Goal: Task Accomplishment & Management: Complete application form

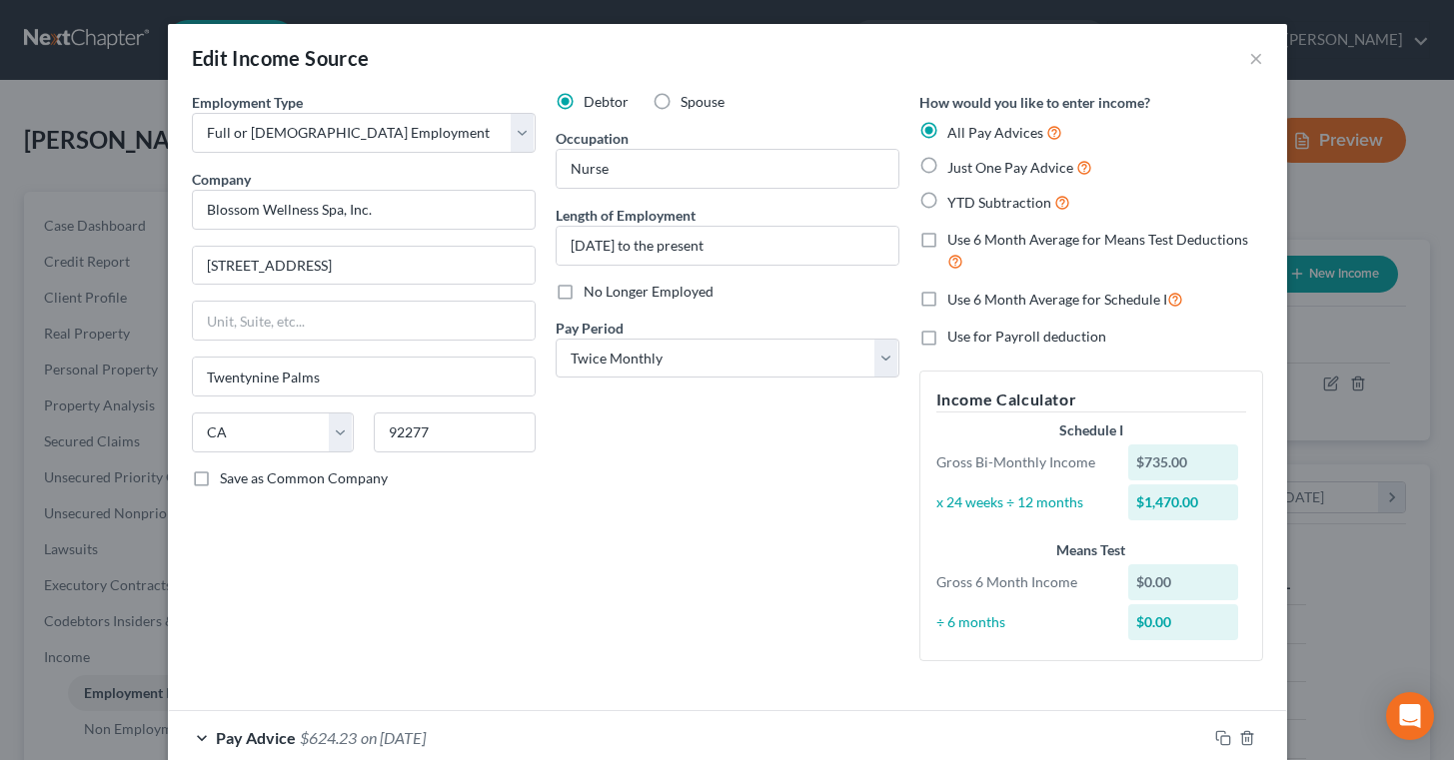
select select "0"
select select "4"
select select "1"
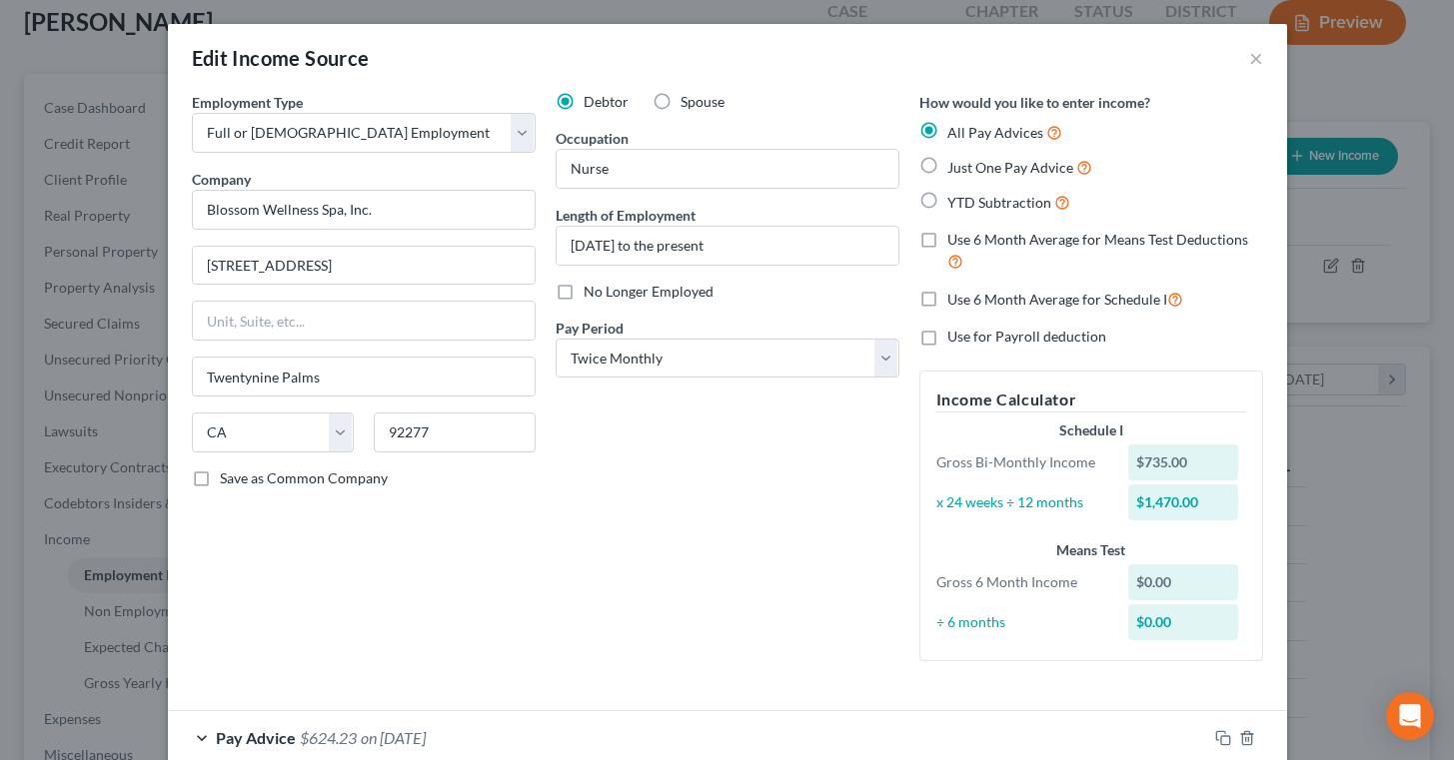
scroll to position [224, 0]
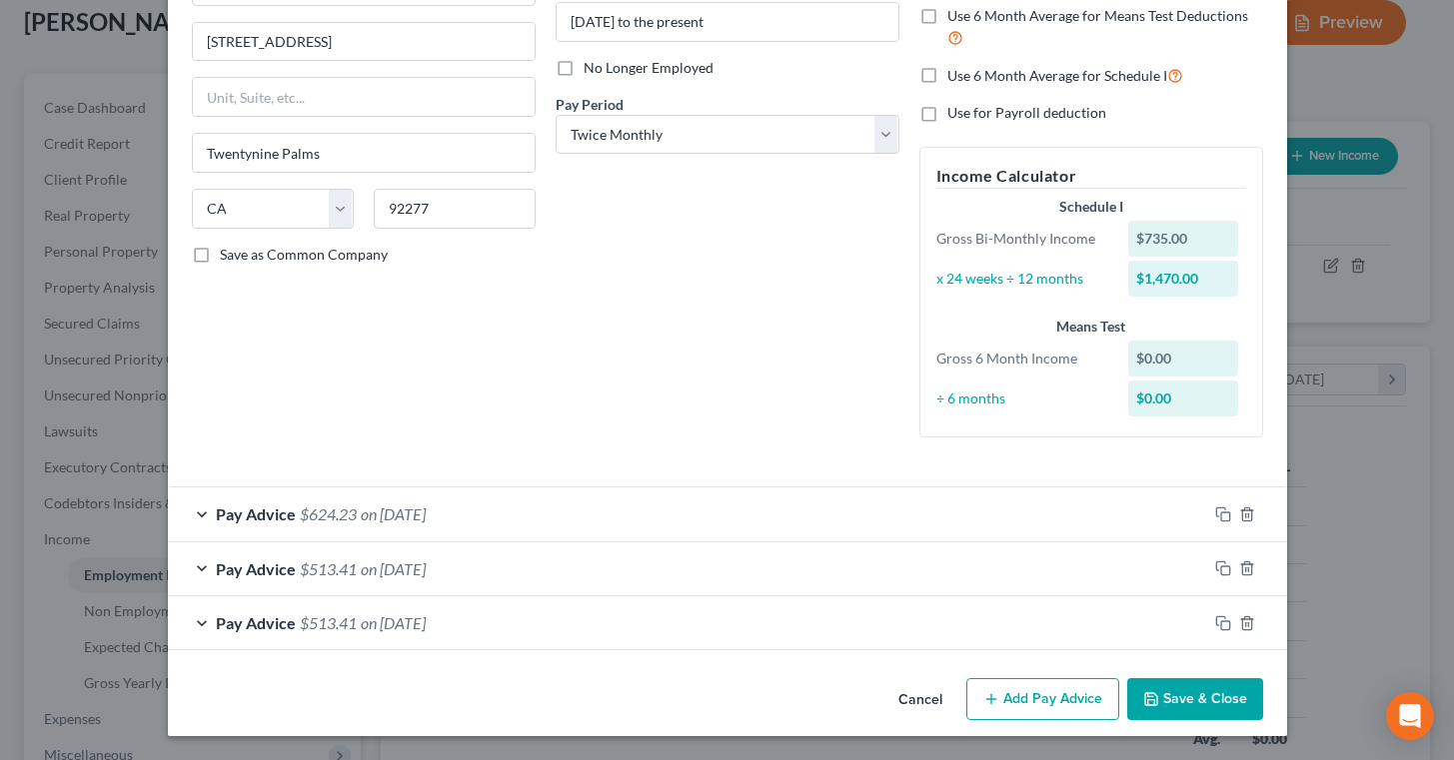
click at [1195, 692] on button "Save & Close" at bounding box center [1195, 699] width 136 height 42
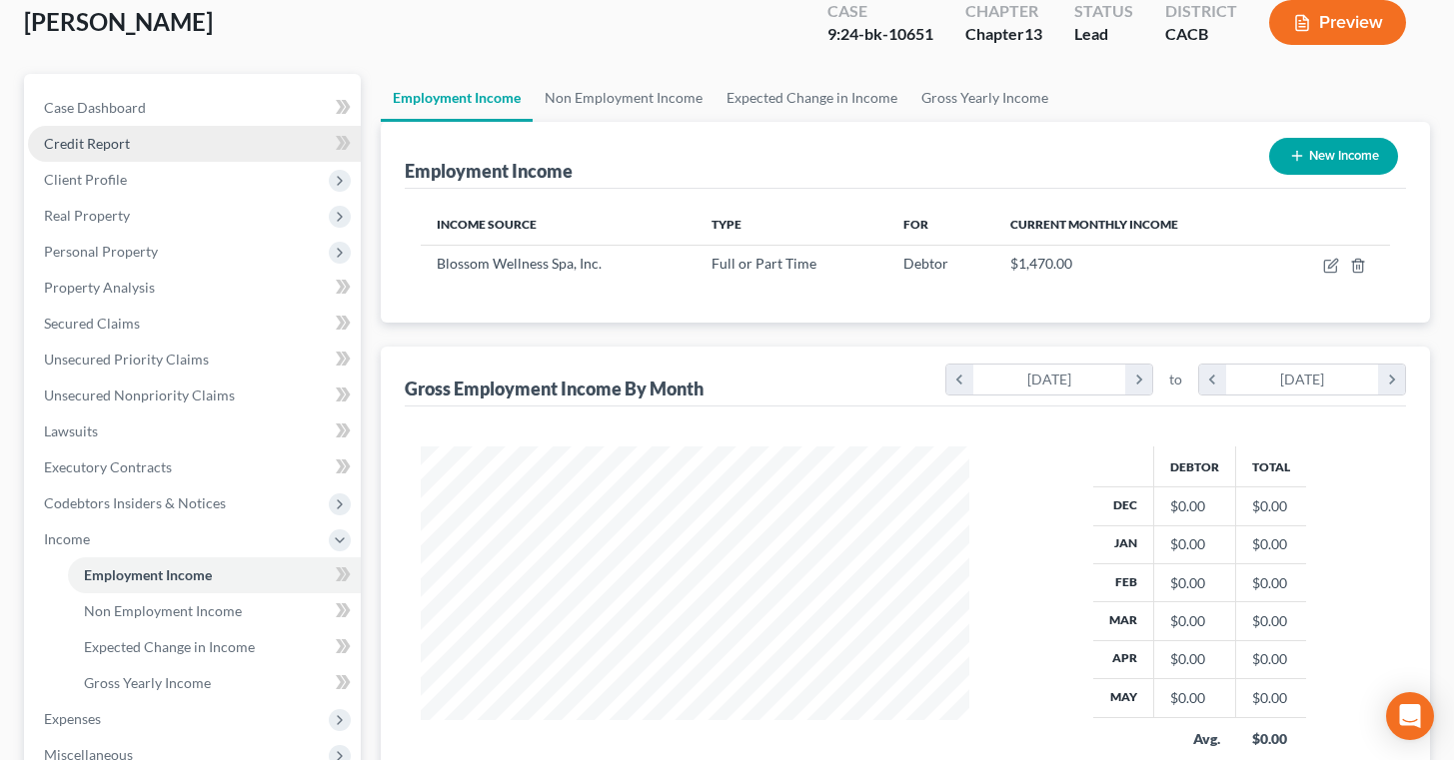
scroll to position [0, 0]
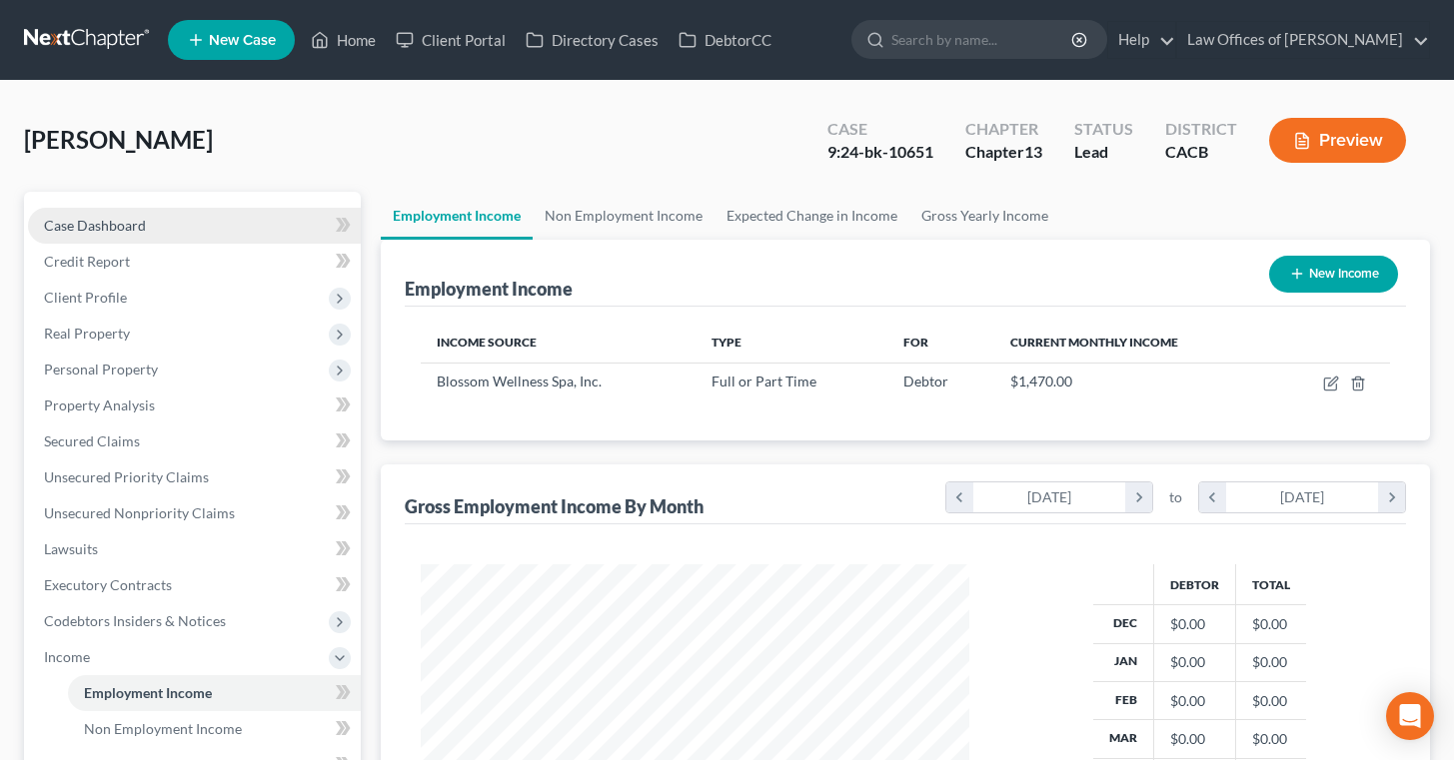
click at [164, 216] on link "Case Dashboard" at bounding box center [194, 226] width 333 height 36
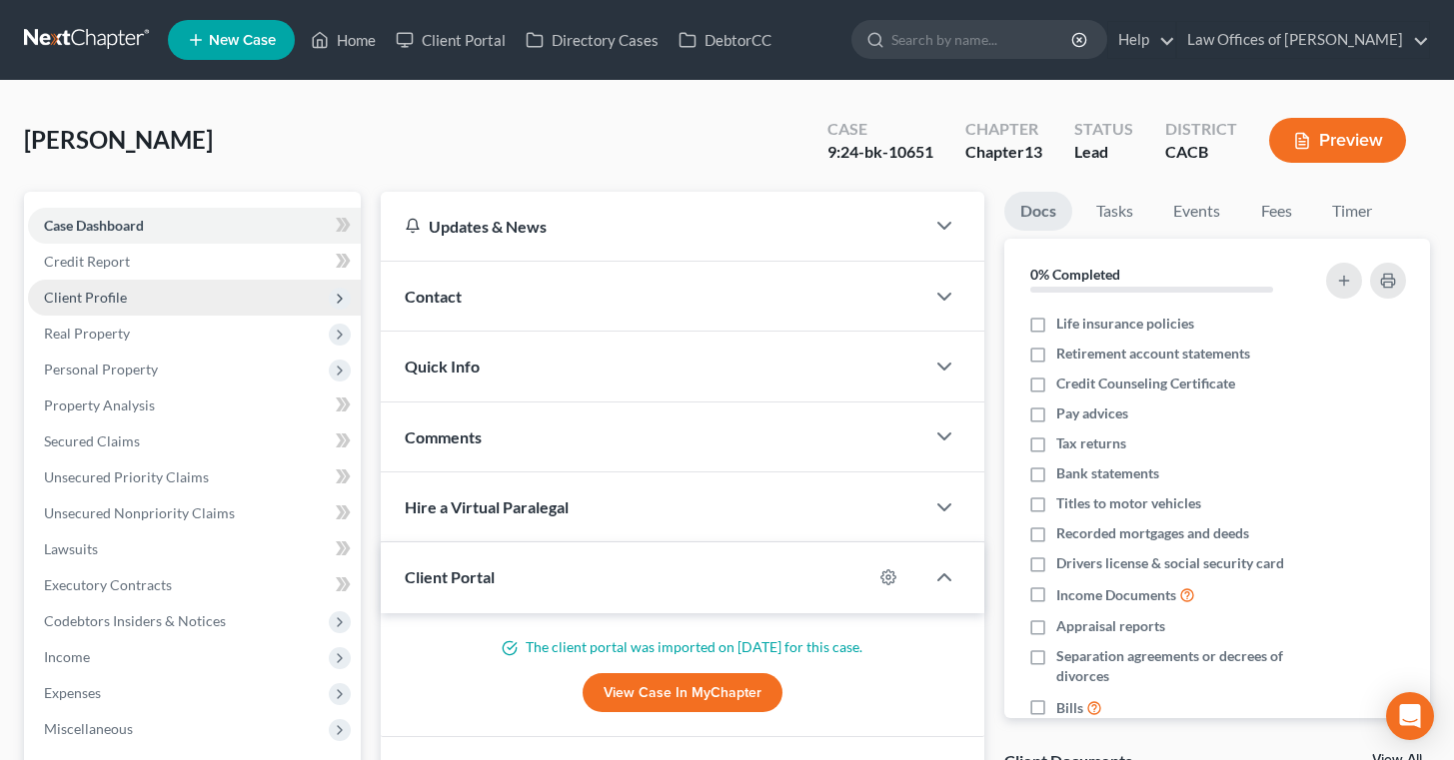
click at [154, 291] on span "Client Profile" at bounding box center [194, 298] width 333 height 36
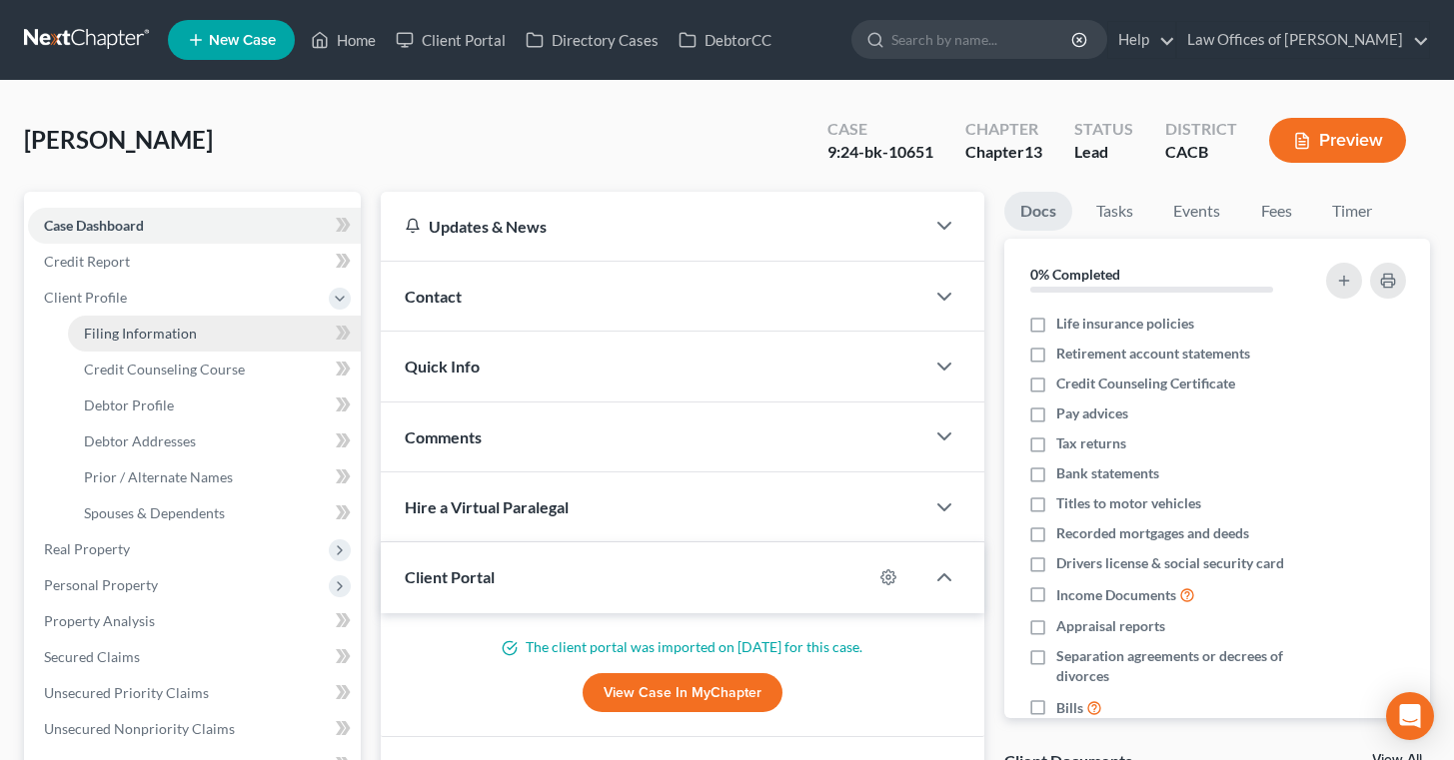
click at [209, 322] on link "Filing Information" at bounding box center [214, 334] width 293 height 36
select select "1"
select select "0"
select select "3"
select select "4"
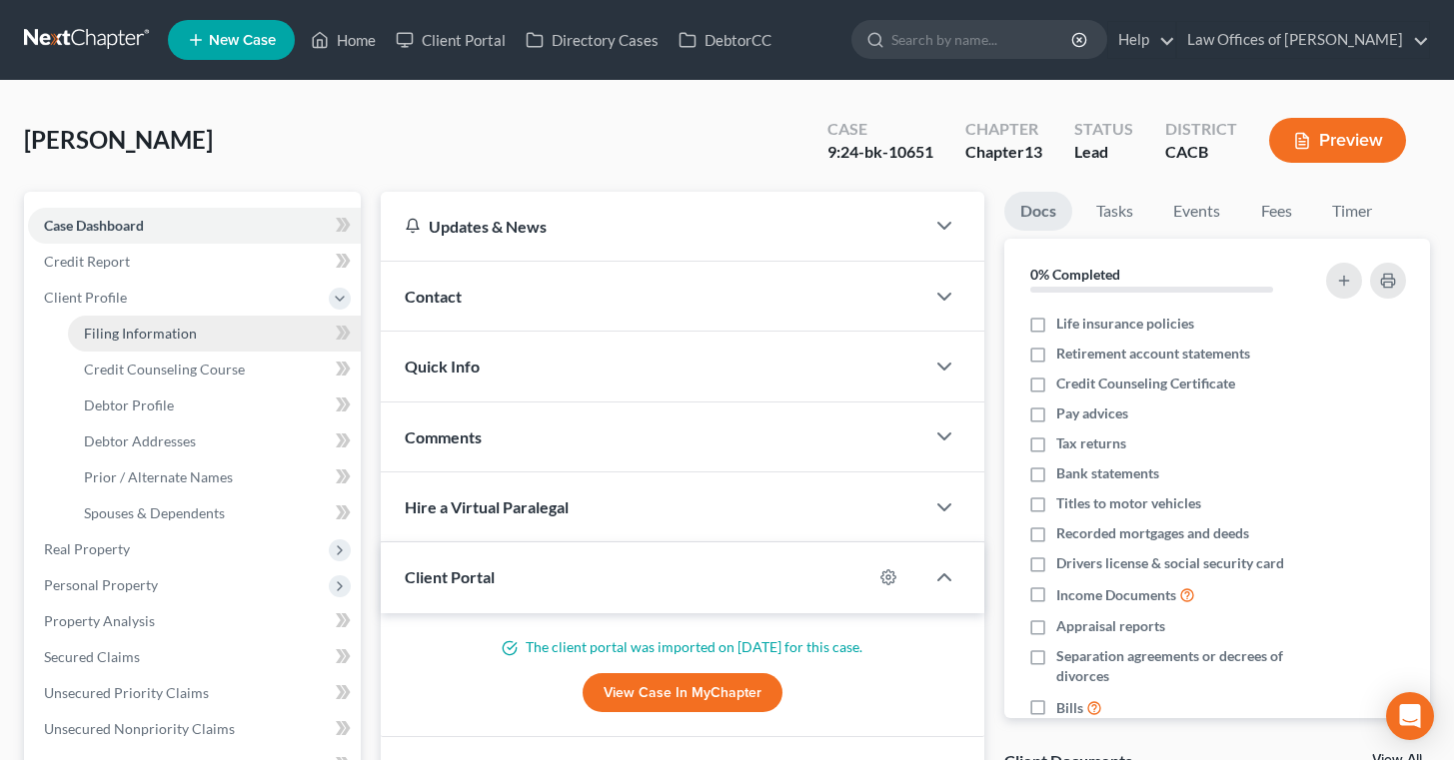
select select "0"
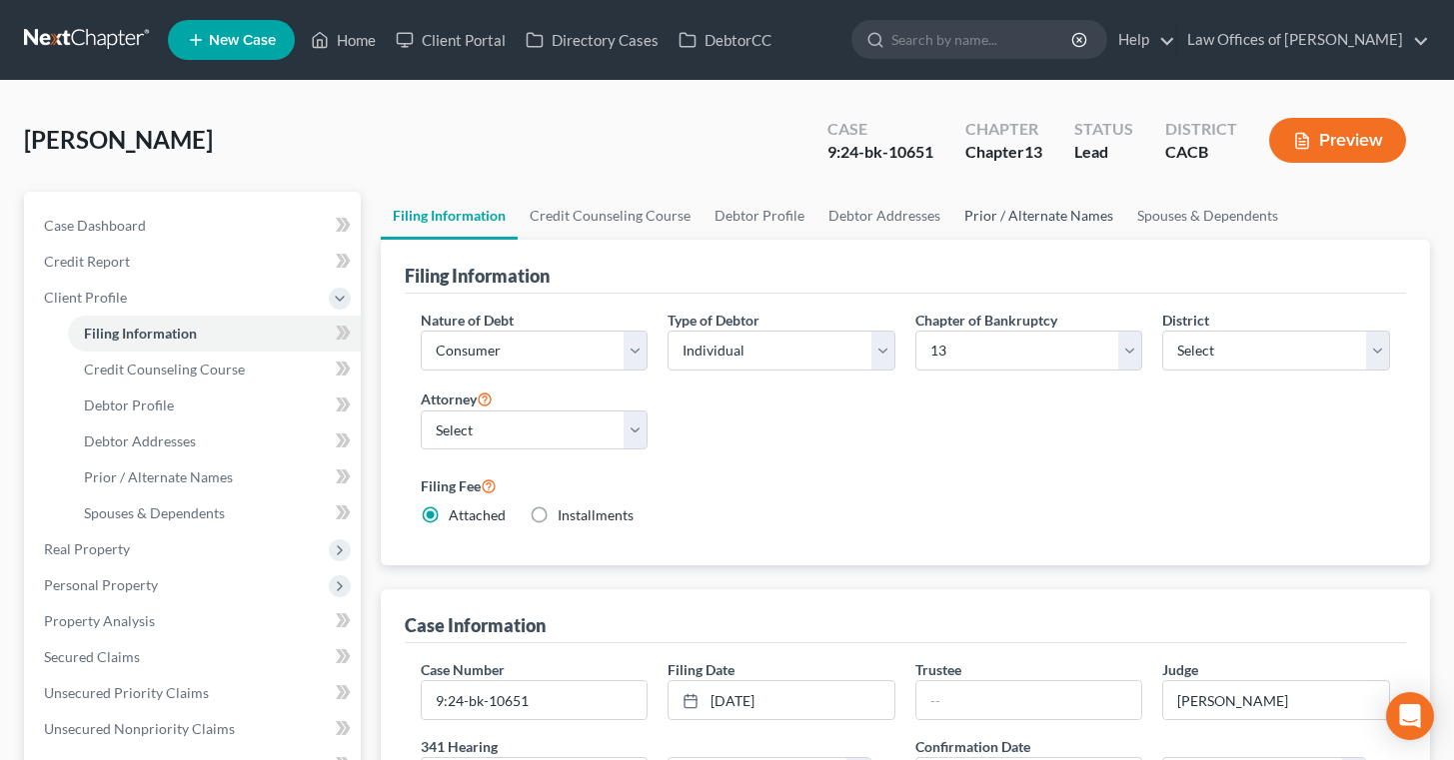
click at [1019, 208] on link "Prior / Alternate Names" at bounding box center [1038, 216] width 173 height 48
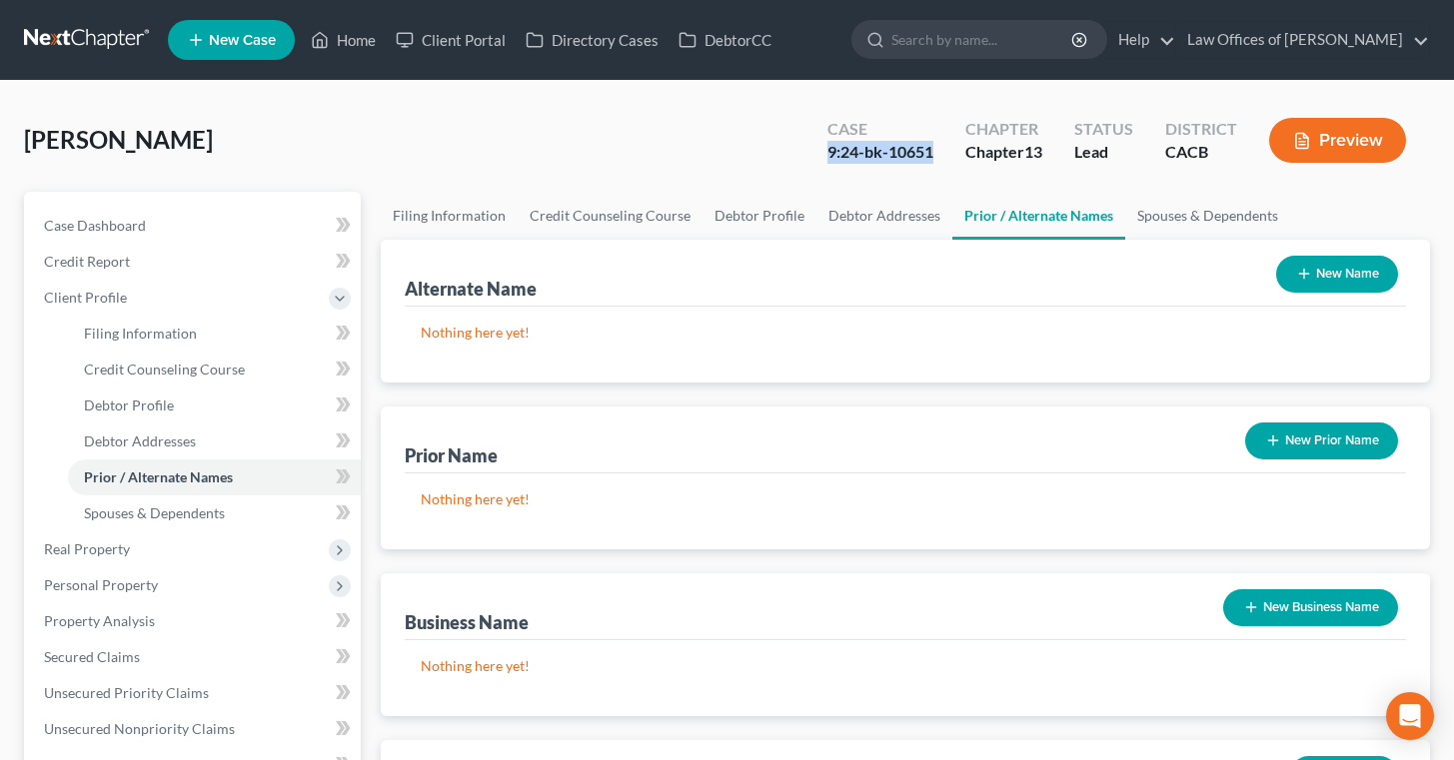
drag, startPoint x: 827, startPoint y: 153, endPoint x: 942, endPoint y: 158, distance: 115.0
click at [942, 158] on div "Case 9:24-bk-10651" at bounding box center [880, 142] width 138 height 59
copy div "9:24-bk-10651"
